Goal: Communication & Community: Answer question/provide support

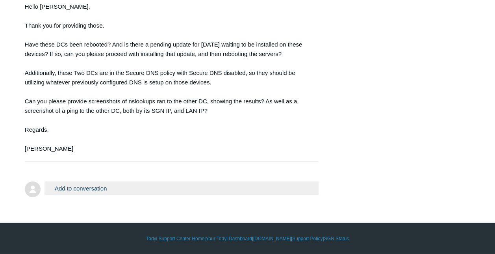
scroll to position [1239, 0]
click at [199, 189] on button "Add to conversation" at bounding box center [182, 188] width 275 height 14
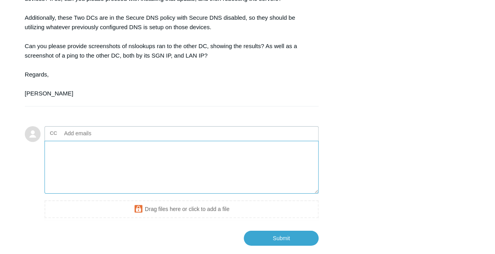
click at [115, 194] on textarea "Add your reply" at bounding box center [182, 167] width 275 height 53
paste textarea "So it looks like the HVHOST can see them via IP but not via Hostname"
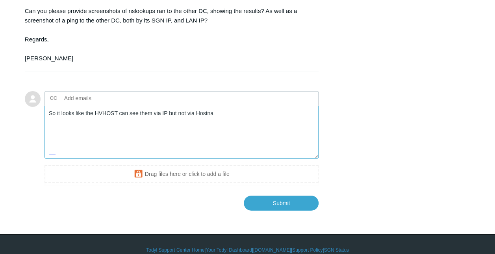
scroll to position [50, 0]
type textarea "S"
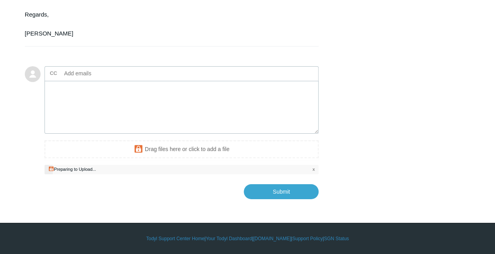
scroll to position [1320, 0]
click at [119, 134] on textarea "Add your reply" at bounding box center [182, 107] width 275 height 53
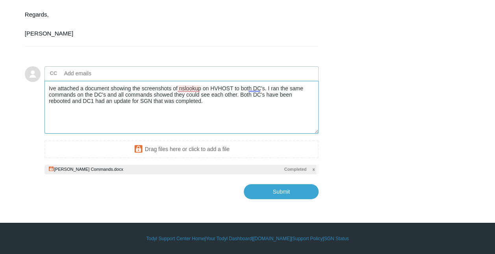
click at [200, 120] on textarea "Ive attached a document showing the screenshots of nslookup on HVHOST to both D…" at bounding box center [182, 107] width 275 height 53
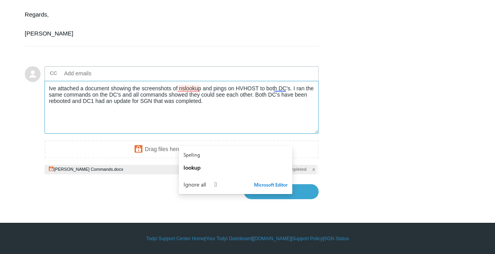
click at [305, 134] on textarea "Ive attached a document showing the screenshots of nslookup and pings on HVHOST…" at bounding box center [182, 107] width 275 height 53
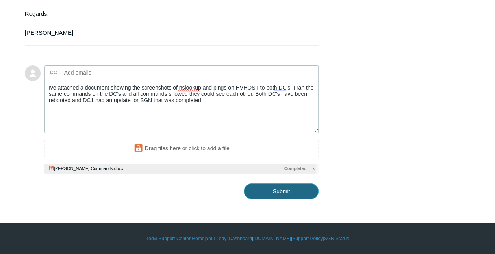
click at [281, 199] on input "Submit" at bounding box center [281, 191] width 75 height 16
type textarea "Ive attached a document showing the screenshots of nslookup and pings on HVHOST…"
